Goal: Task Accomplishment & Management: Complete application form

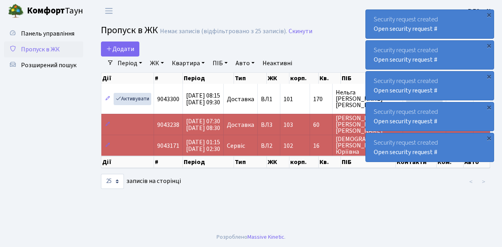
select select "25"
click at [52, 50] on span "Пропуск в ЖК" at bounding box center [40, 49] width 39 height 9
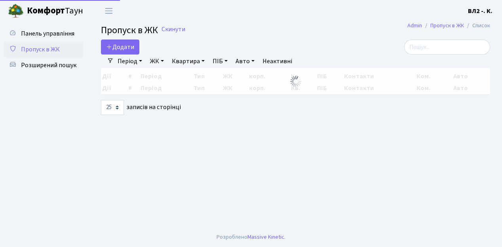
select select "25"
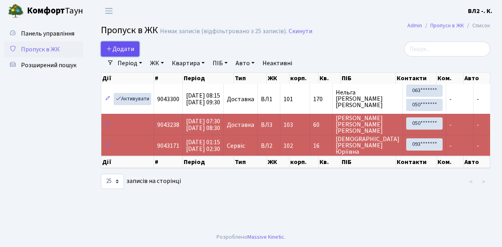
click at [128, 48] on span "Додати" at bounding box center [120, 49] width 28 height 9
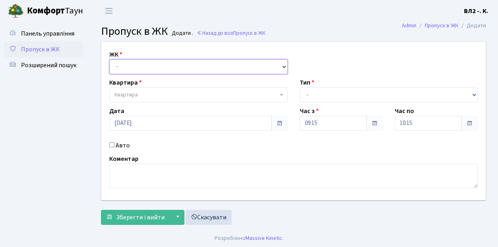
click at [135, 70] on select "- [STREET_ADDRESS][PERSON_NAME]" at bounding box center [198, 66] width 179 height 15
select select "317"
click at [109, 59] on select "- ВЛ1, Ужгородський пров., 4/1 ВЛ2, Голосіївський просп., 76 ВЛ3, пр.Голосіївсь…" at bounding box center [198, 66] width 179 height 15
select select
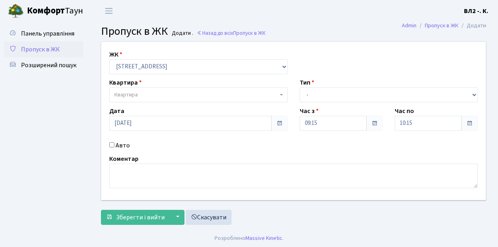
click at [143, 93] on span "Квартира" at bounding box center [196, 95] width 164 height 8
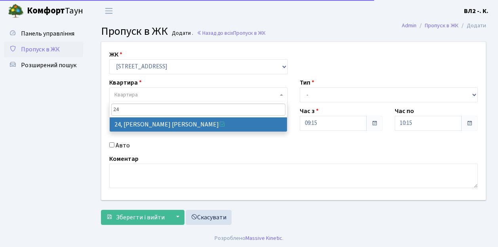
type input "24"
drag, startPoint x: 135, startPoint y: 124, endPoint x: 274, endPoint y: 116, distance: 138.8
select select "38011"
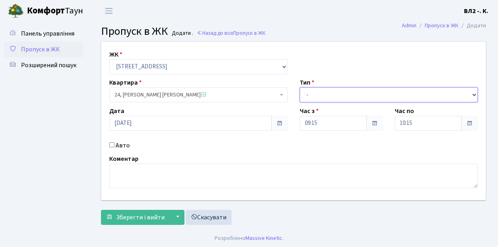
click at [328, 95] on select "- Доставка Таксі Гості Сервіс" at bounding box center [389, 95] width 179 height 15
select select "18"
click at [300, 88] on select "- Доставка Таксі Гості Сервіс" at bounding box center [389, 95] width 179 height 15
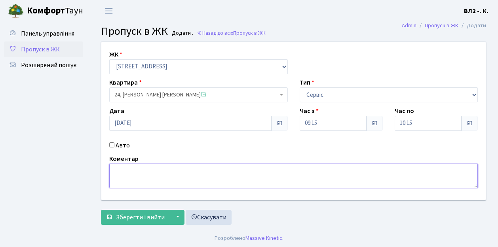
click at [120, 178] on textarea at bounding box center [293, 176] width 369 height 25
type textarea "клінінг"
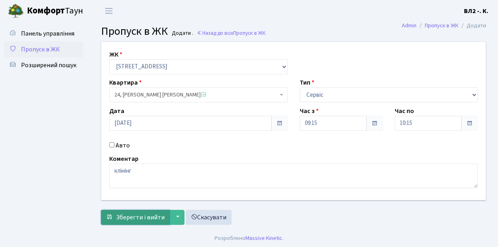
click at [134, 217] on span "Зберегти і вийти" at bounding box center [140, 217] width 49 height 9
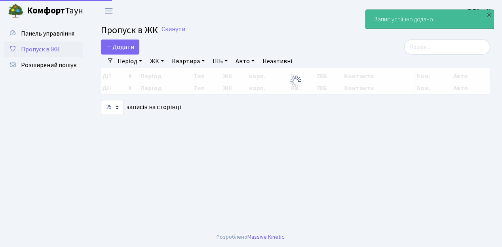
select select "25"
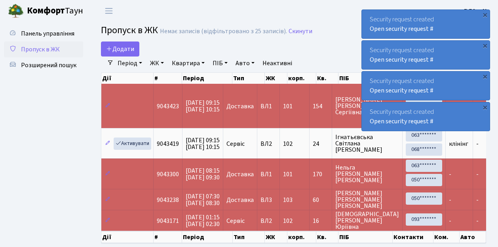
click at [45, 51] on span "Пропуск в ЖК" at bounding box center [40, 49] width 39 height 9
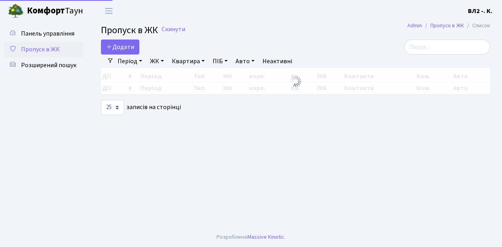
select select "25"
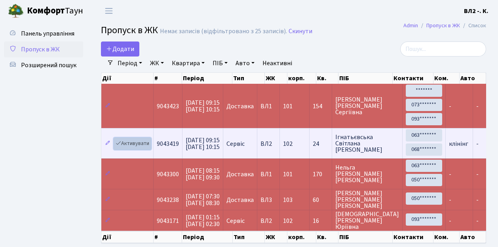
click at [136, 143] on link "Активувати" at bounding box center [133, 144] width 38 height 12
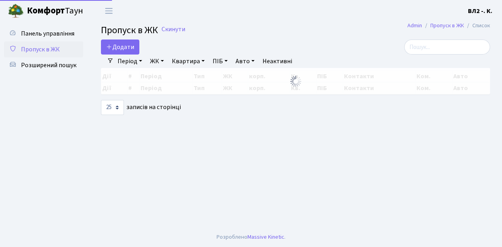
select select "25"
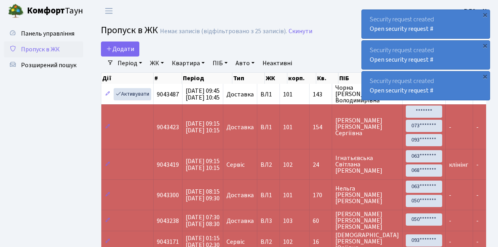
click at [41, 49] on span "Пропуск в ЖК" at bounding box center [40, 49] width 39 height 9
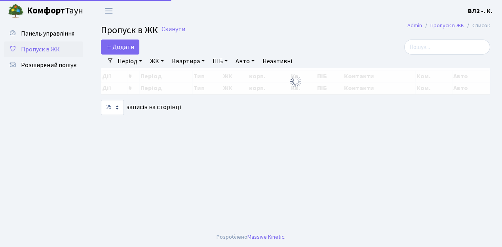
select select "25"
